Goal: Complete application form: Complete application form

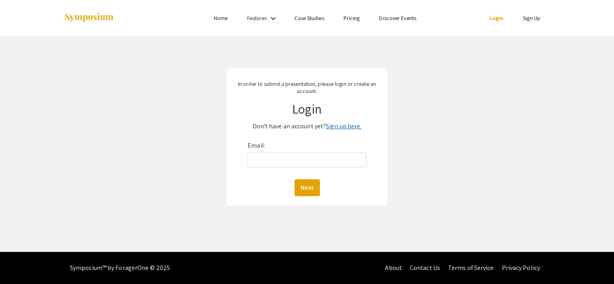
click at [342, 127] on link "Sign up here." at bounding box center [343, 126] width 35 height 8
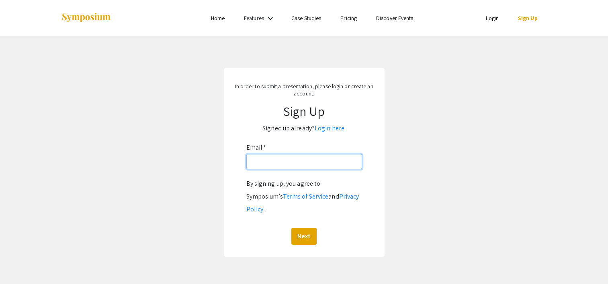
click at [301, 164] on input "Email: *" at bounding box center [304, 161] width 116 height 15
type input "[EMAIL_ADDRESS][DOMAIN_NAME]"
click at [304, 228] on button "Next" at bounding box center [303, 236] width 25 height 17
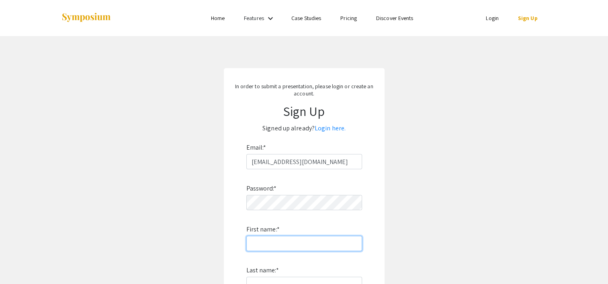
click at [262, 242] on input "First name: *" at bounding box center [304, 243] width 116 height 15
type input "[PERSON_NAME]"
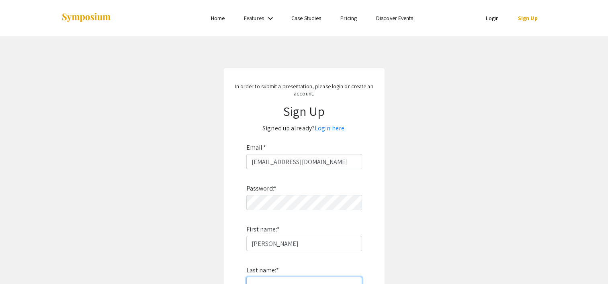
type input "[PERSON_NAME]"
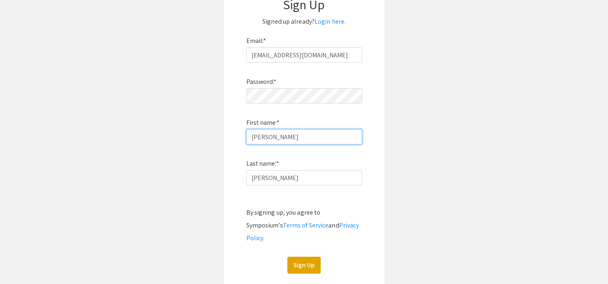
scroll to position [107, 0]
click at [307, 257] on button "Sign Up" at bounding box center [303, 265] width 33 height 17
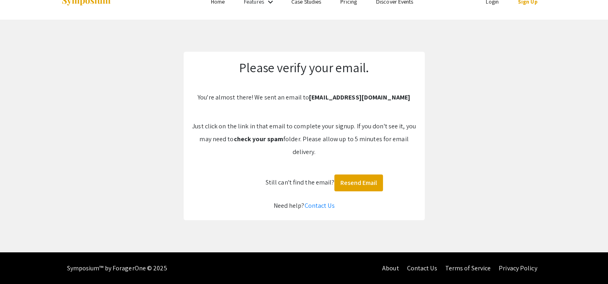
scroll to position [0, 0]
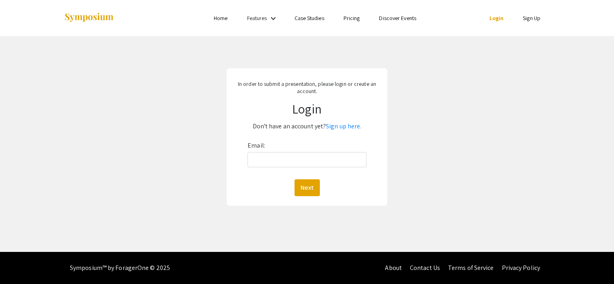
click at [278, 150] on div "Email: Next" at bounding box center [307, 167] width 119 height 57
click at [275, 160] on input "Email:" at bounding box center [307, 159] width 119 height 15
type input "[EMAIL_ADDRESS][DOMAIN_NAME]"
click at [306, 186] on button "Next" at bounding box center [307, 188] width 25 height 17
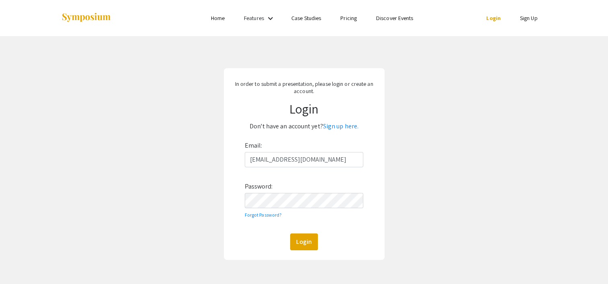
click at [242, 227] on form "Email: [EMAIL_ADDRESS][DOMAIN_NAME] Password: Forgot Password? Login" at bounding box center [304, 194] width 149 height 111
click at [303, 239] on button "Login" at bounding box center [304, 242] width 28 height 17
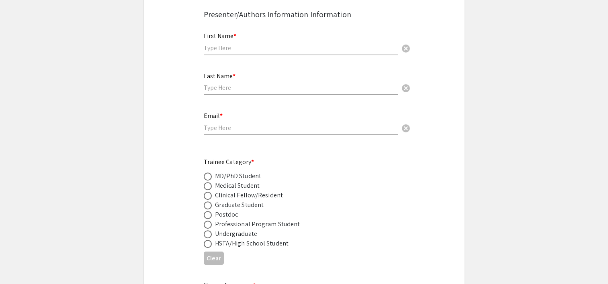
scroll to position [247, 0]
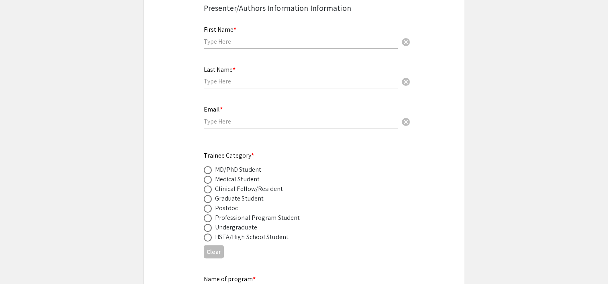
click at [208, 224] on span at bounding box center [208, 228] width 8 height 8
click at [208, 224] on input "radio" at bounding box center [208, 228] width 8 height 8
radio input "true"
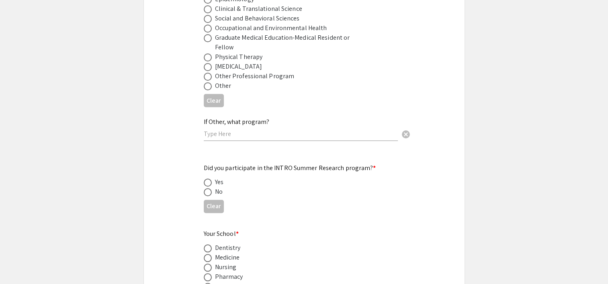
scroll to position [697, 0]
click at [206, 188] on span at bounding box center [208, 192] width 8 height 8
click at [206, 188] on input "radio" at bounding box center [208, 192] width 8 height 8
radio input "true"
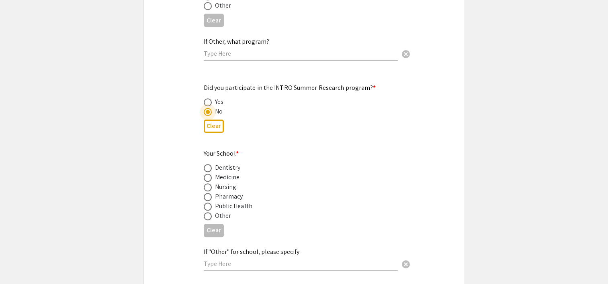
scroll to position [776, 0]
click at [206, 213] on span at bounding box center [208, 217] width 8 height 8
click at [206, 213] on input "radio" at bounding box center [208, 217] width 8 height 8
radio input "true"
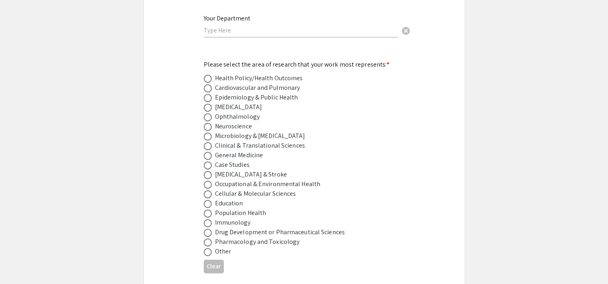
scroll to position [1053, 0]
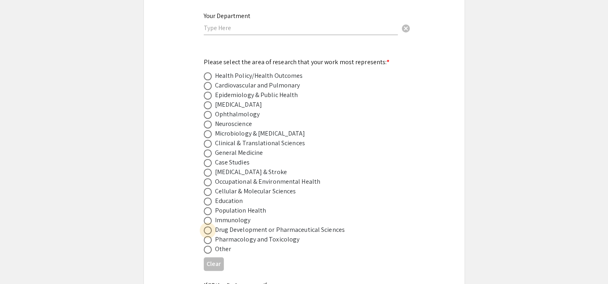
click at [209, 227] on span at bounding box center [208, 231] width 8 height 8
click at [209, 227] on input "radio" at bounding box center [208, 231] width 8 height 8
radio input "true"
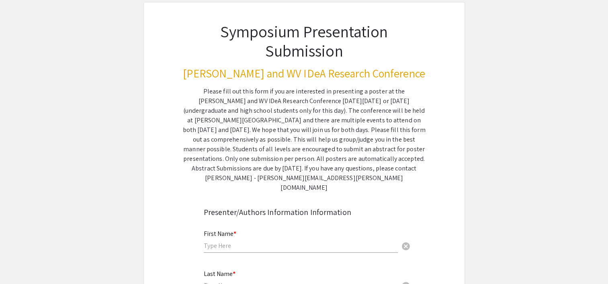
scroll to position [0, 0]
